Goal: Task Accomplishment & Management: Manage account settings

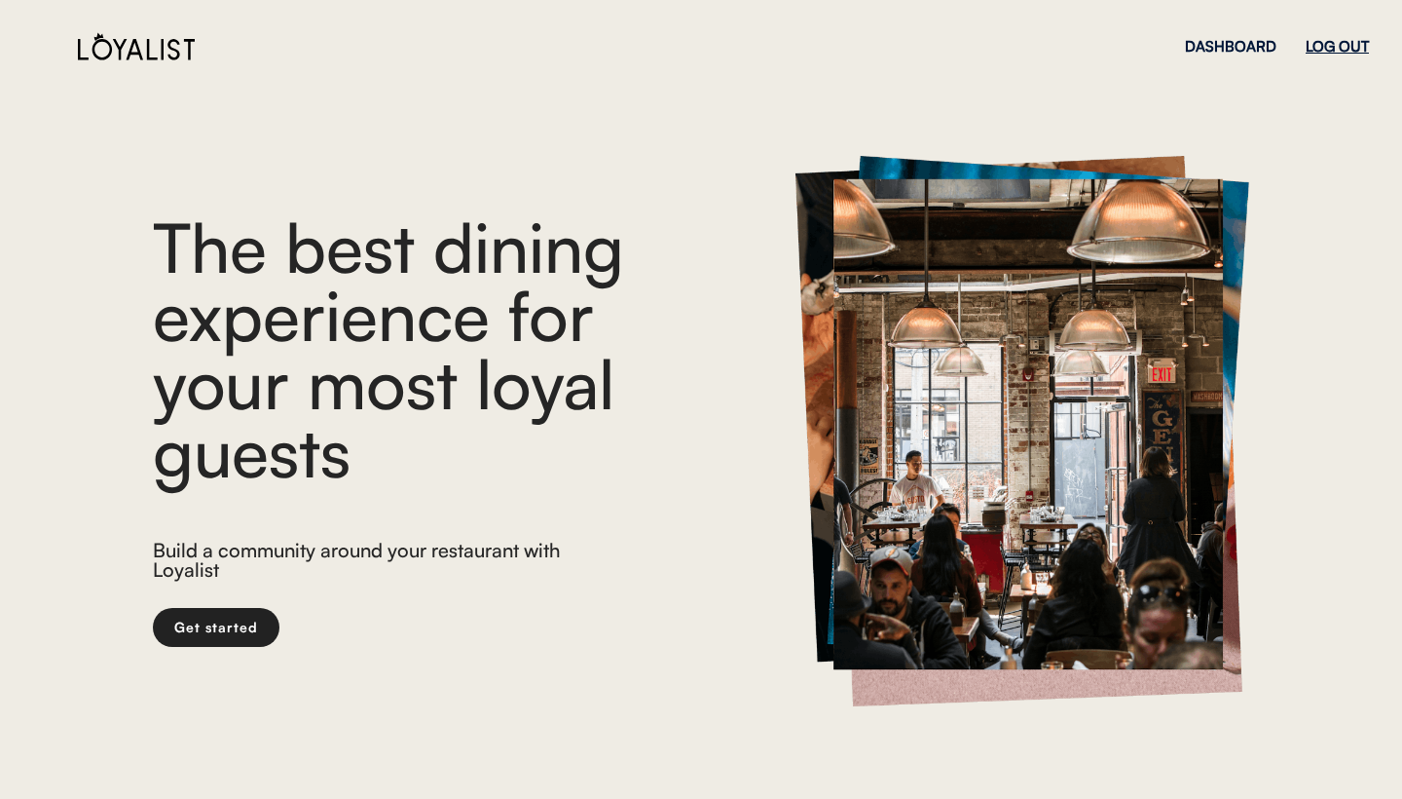
click at [1345, 45] on div "LOG OUT" at bounding box center [1337, 46] width 63 height 15
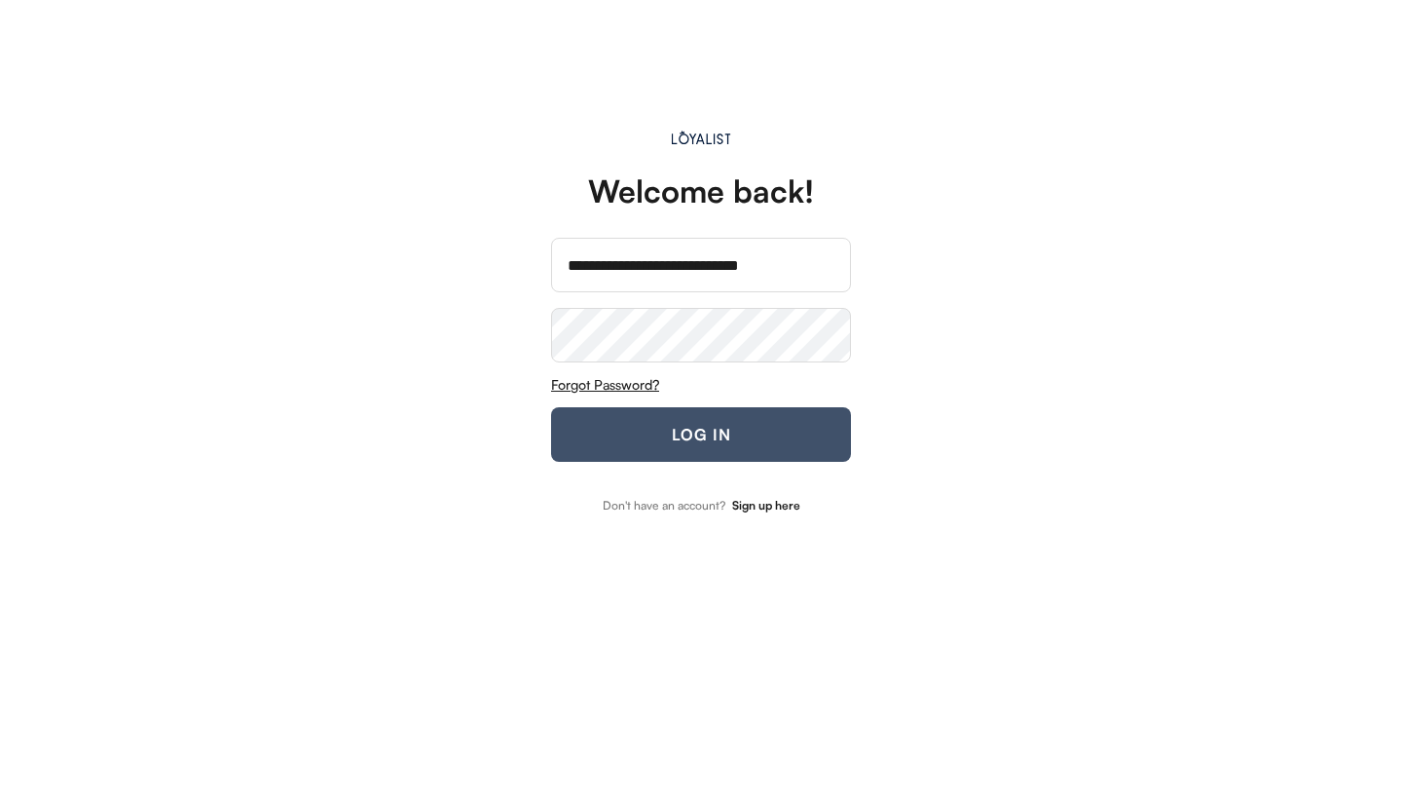
click at [711, 431] on button "LOG IN" at bounding box center [701, 434] width 300 height 55
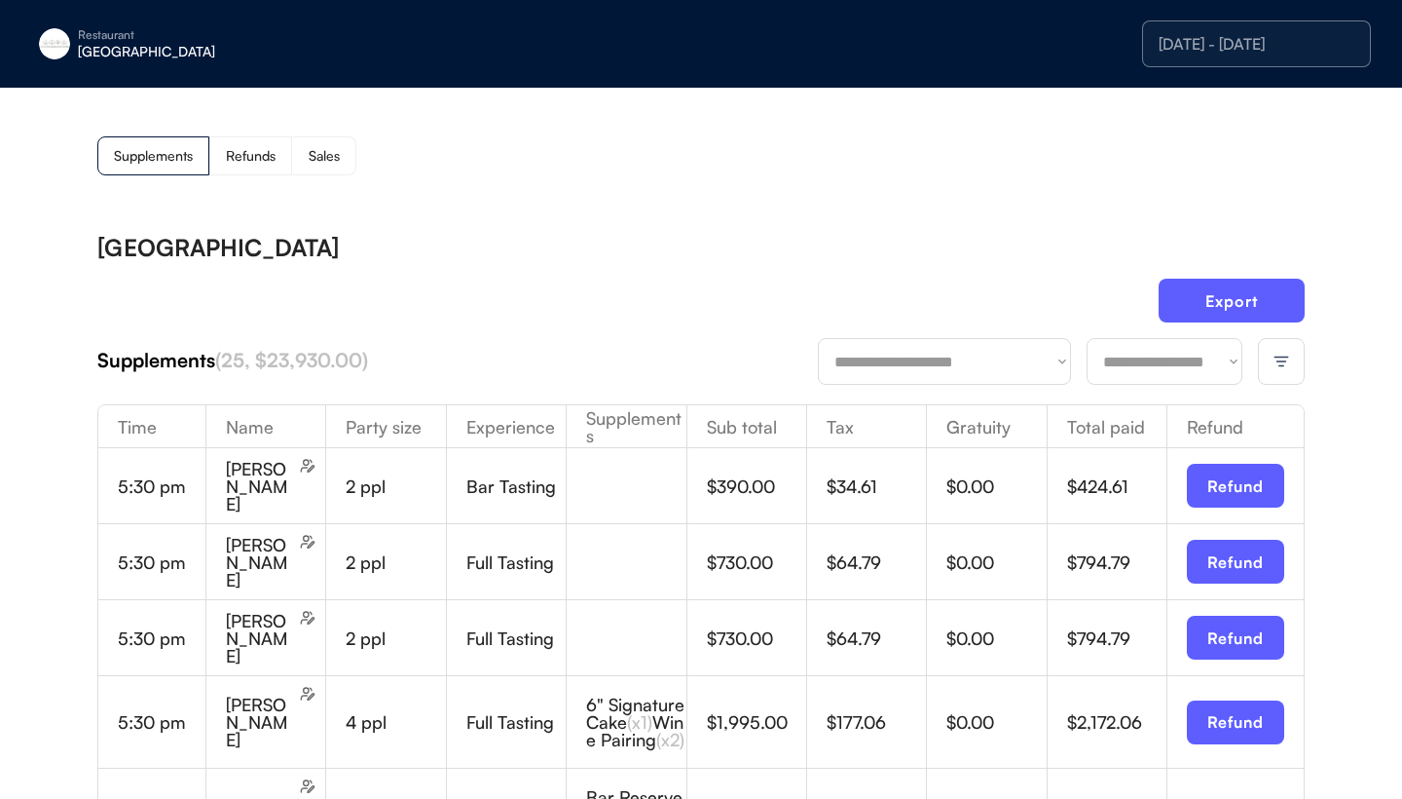
click at [1284, 354] on img at bounding box center [1282, 362] width 18 height 18
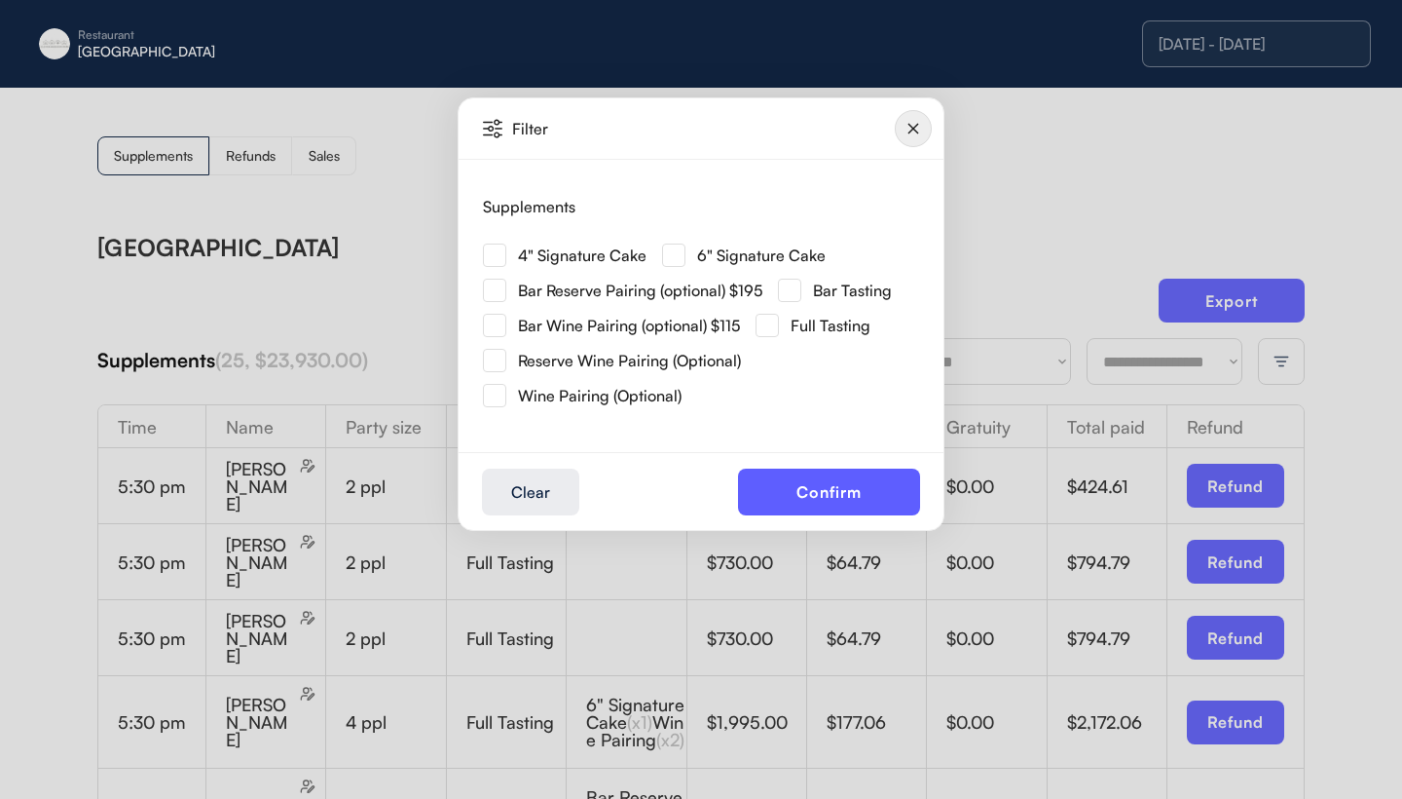
click at [504, 257] on img at bounding box center [494, 254] width 23 height 23
click at [801, 485] on button "Confirm" at bounding box center [829, 491] width 182 height 47
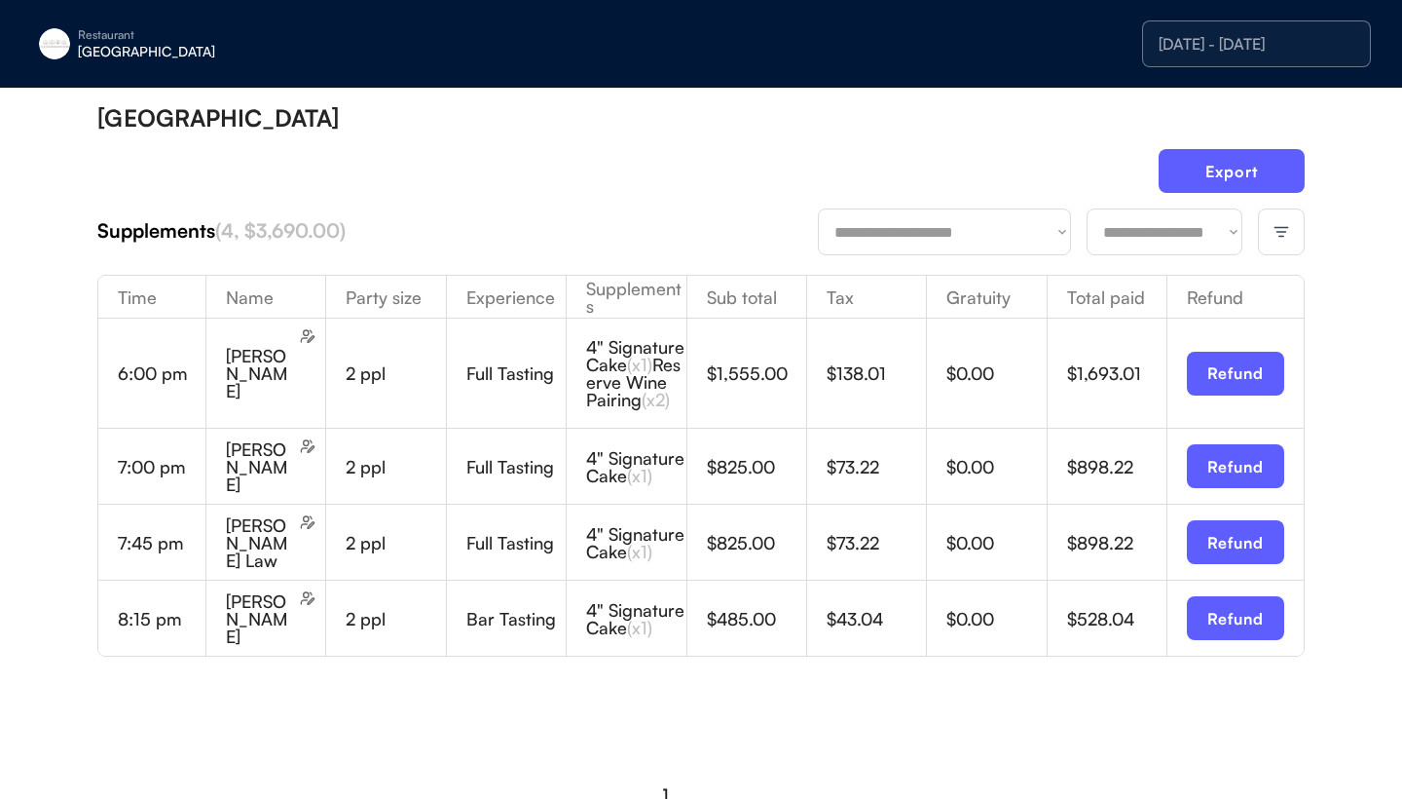
scroll to position [123, 0]
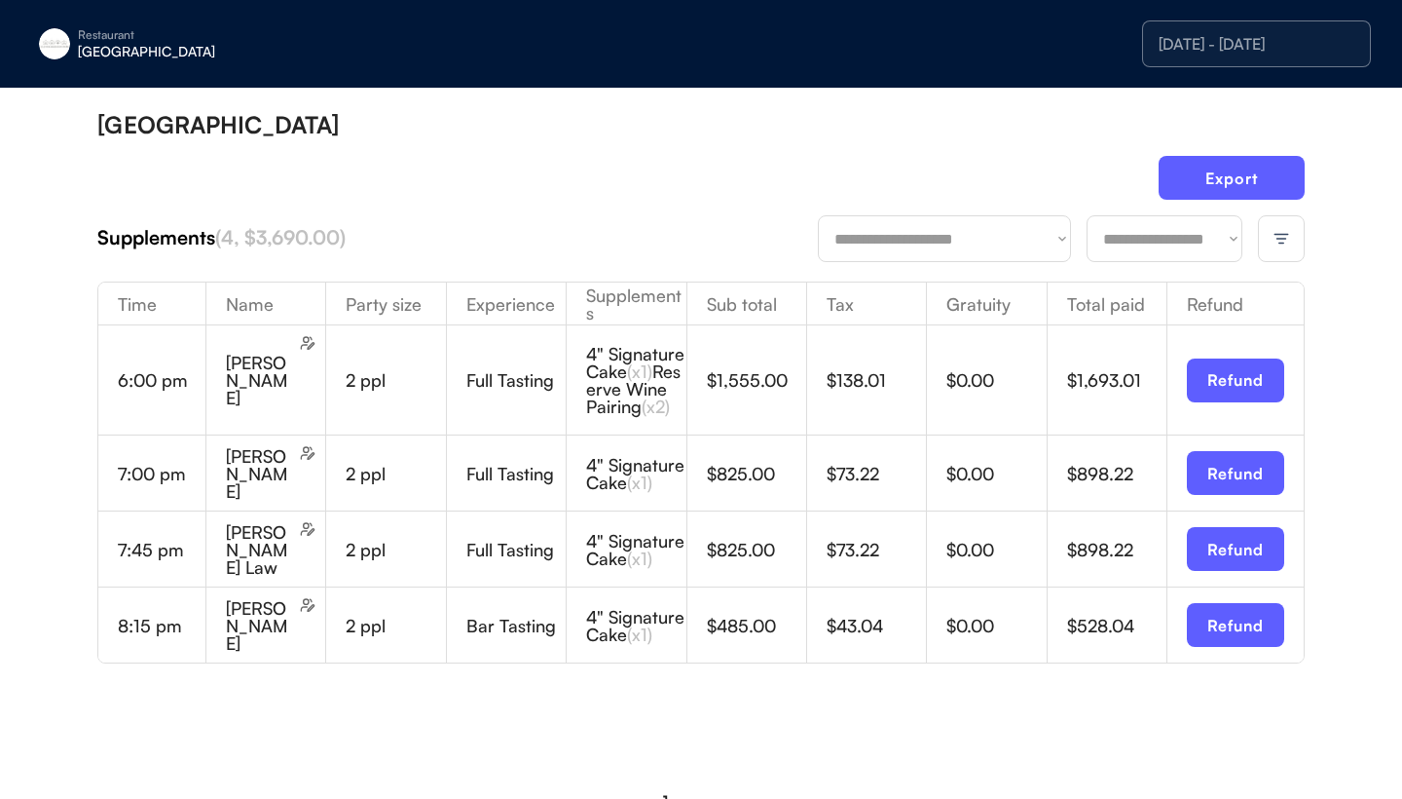
click at [1282, 244] on img at bounding box center [1282, 239] width 18 height 18
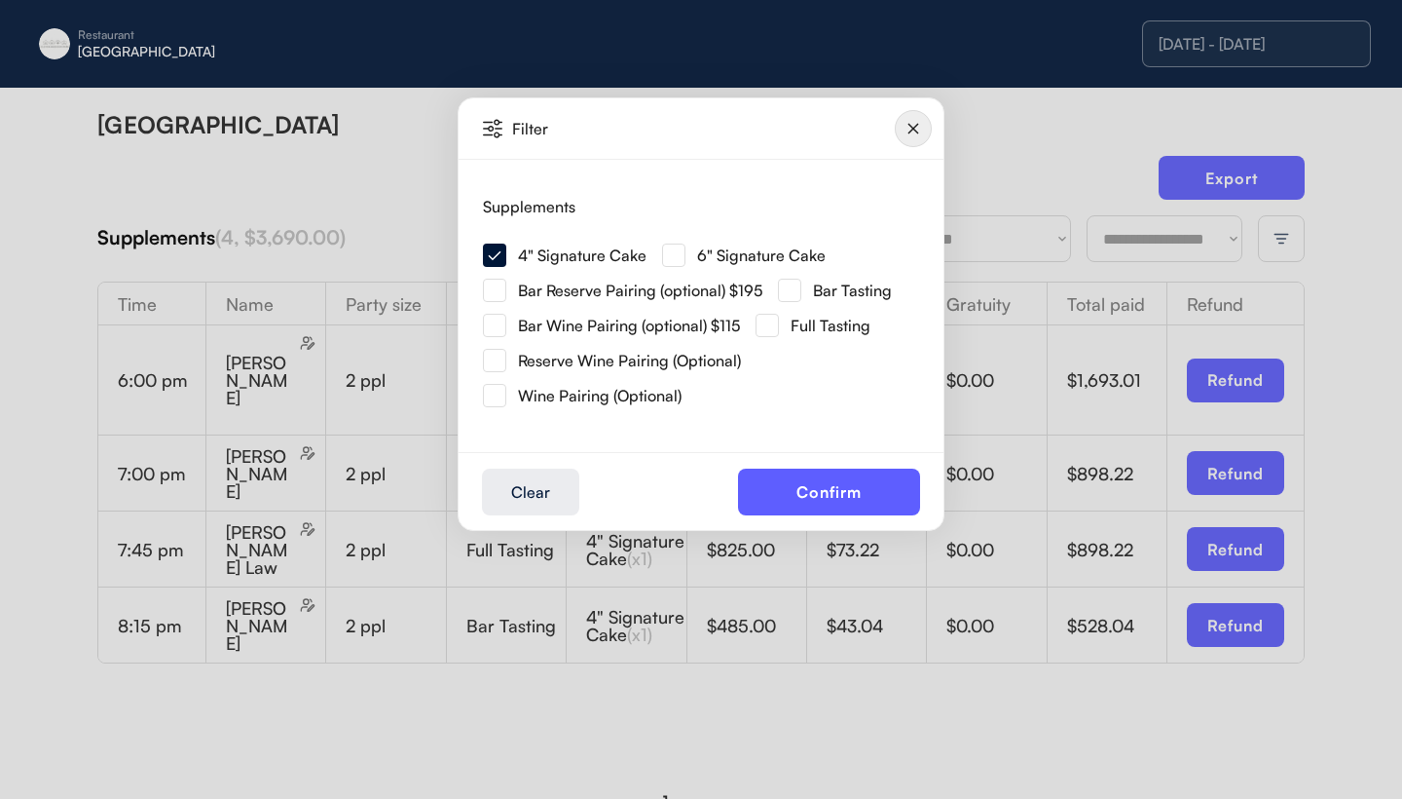
click at [671, 263] on img at bounding box center [673, 254] width 23 height 23
click at [789, 499] on button "Confirm" at bounding box center [829, 491] width 182 height 47
